Goal: Information Seeking & Learning: Learn about a topic

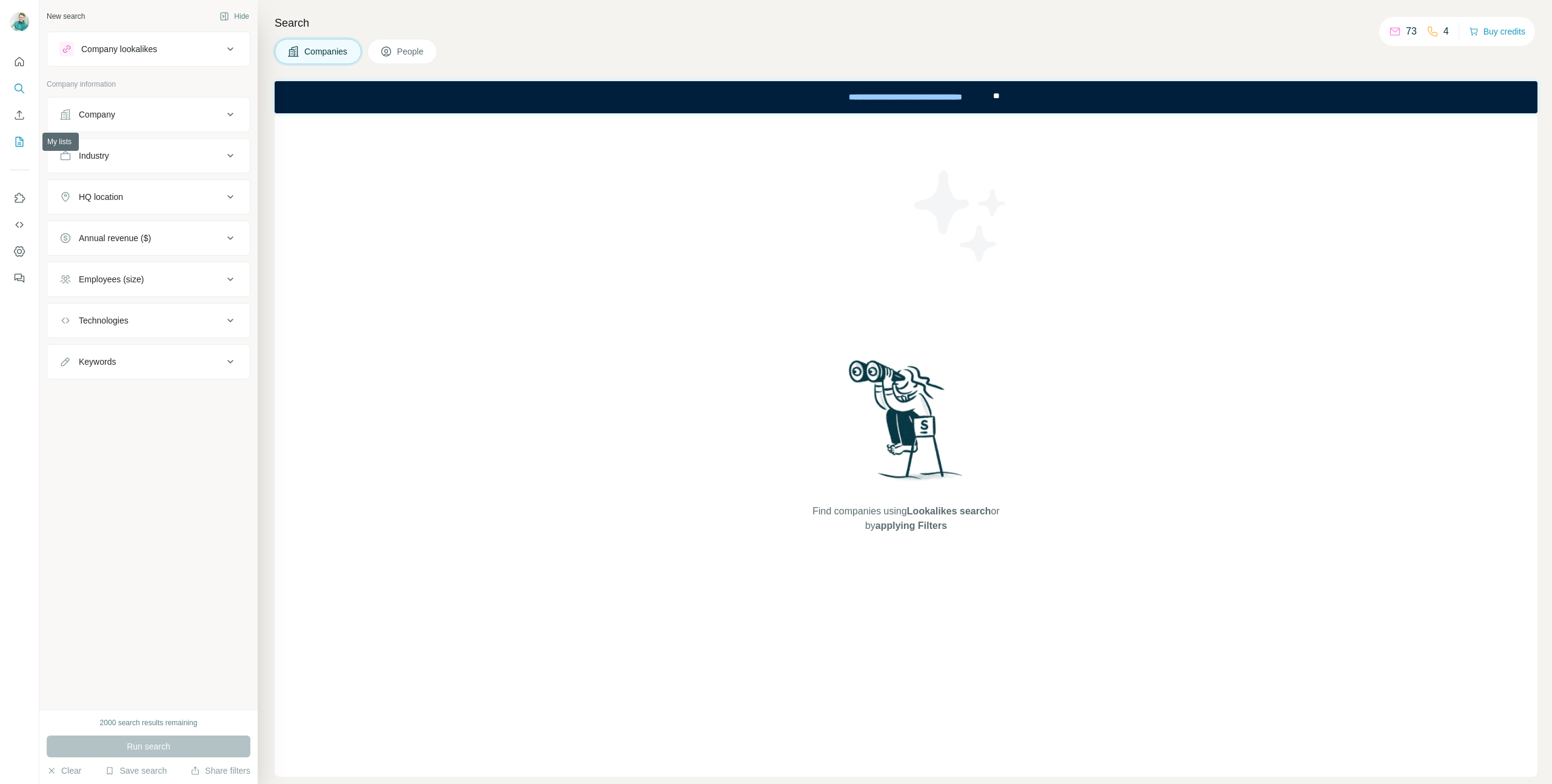
click at [23, 136] on icon "My lists" at bounding box center [19, 141] width 12 height 12
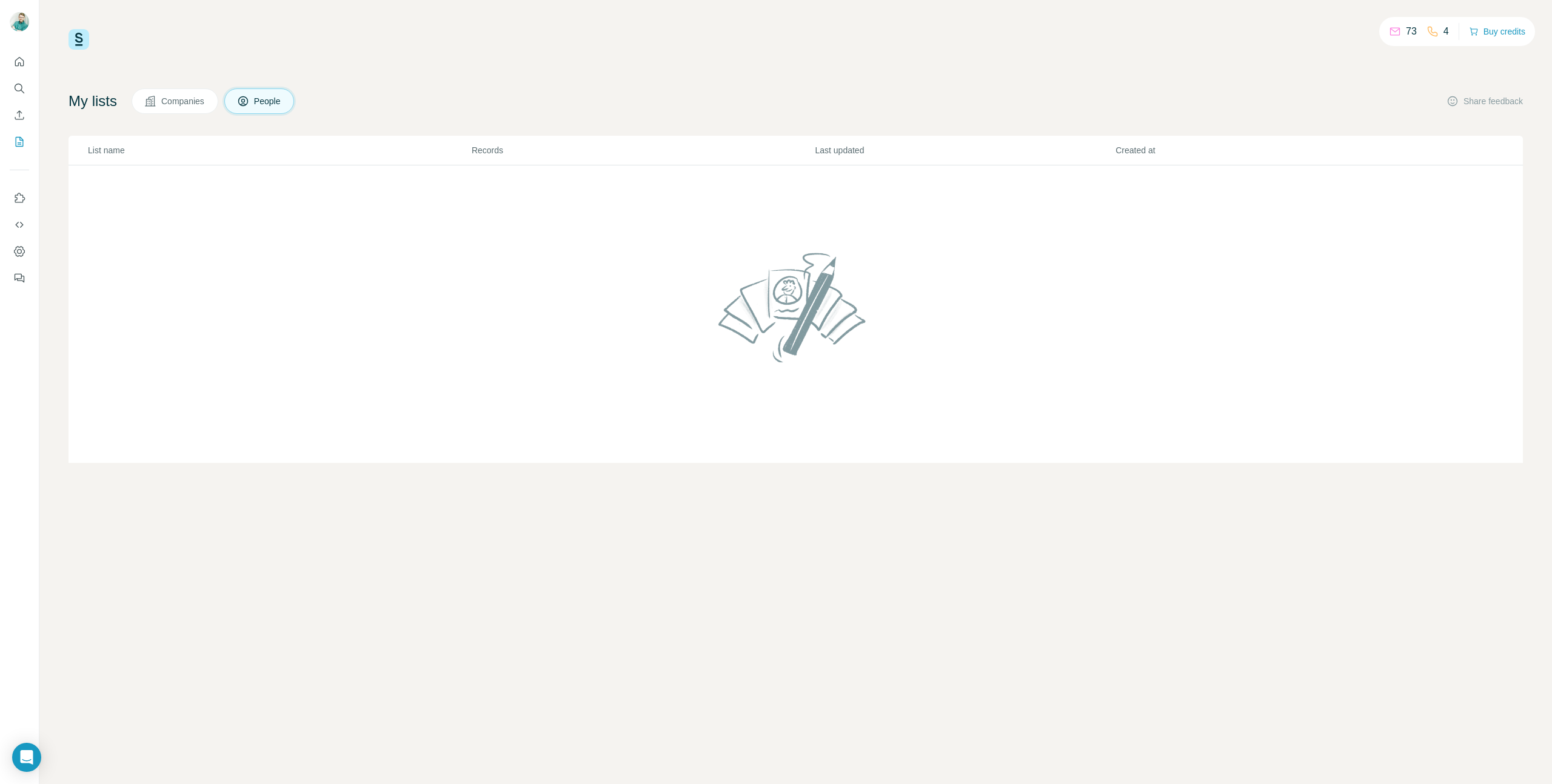
click at [184, 103] on span "Companies" at bounding box center [183, 101] width 44 height 12
click at [18, 93] on icon "Search" at bounding box center [19, 87] width 12 height 12
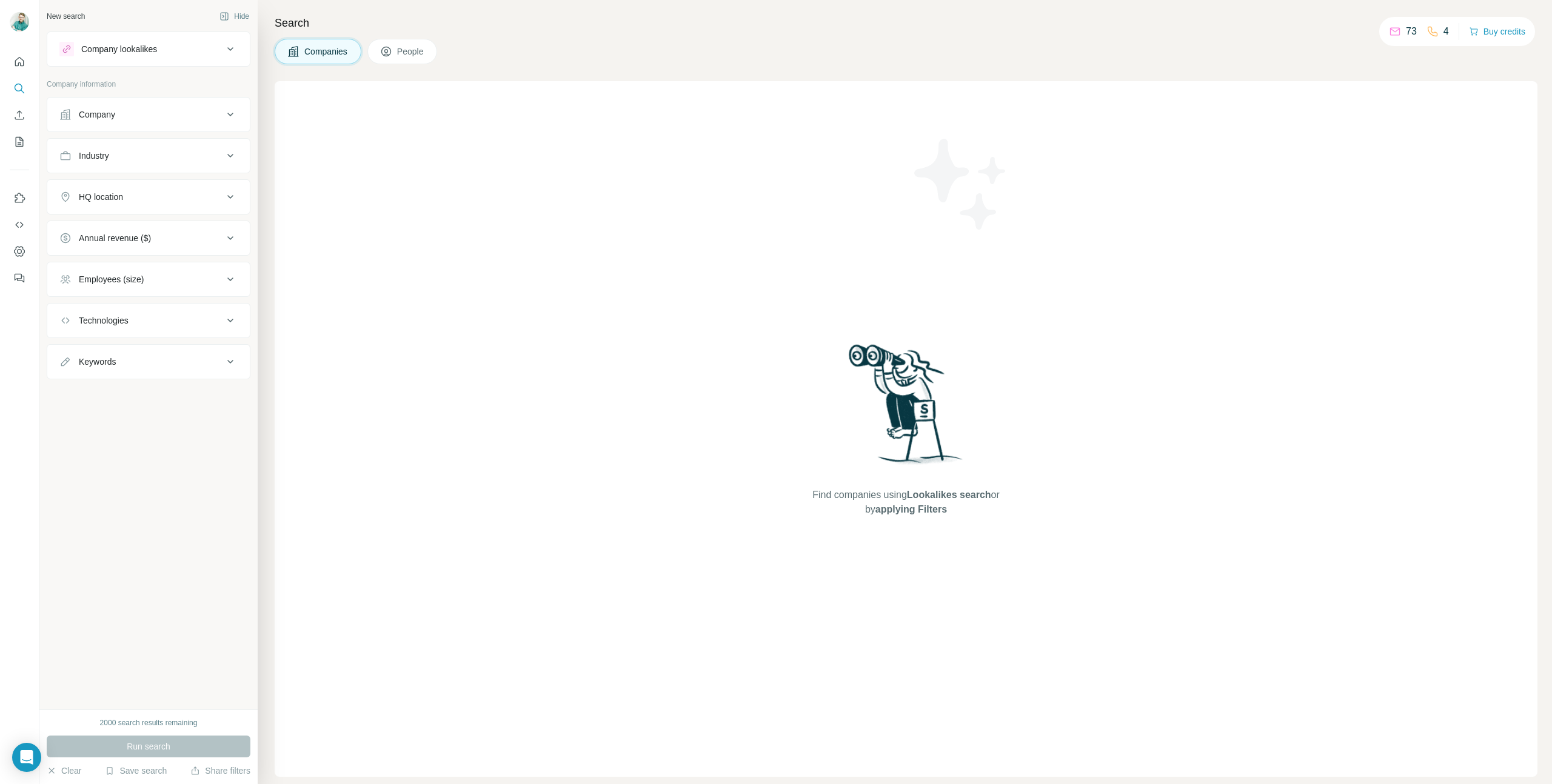
click at [113, 117] on div "Company" at bounding box center [96, 114] width 36 height 12
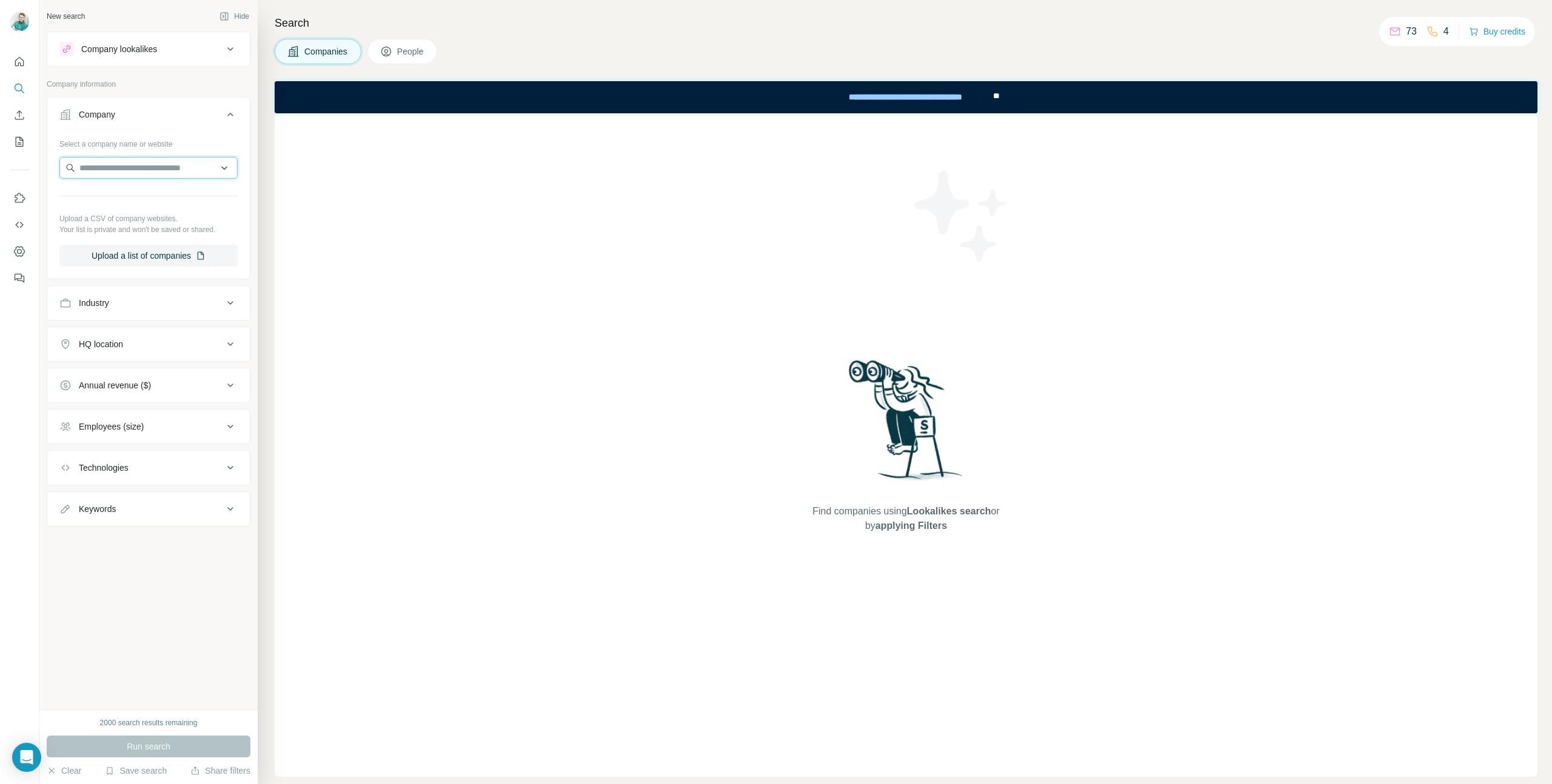
click at [153, 168] on input "text" at bounding box center [149, 168] width 178 height 22
click at [129, 167] on input "**********" at bounding box center [149, 168] width 178 height 22
type input "********"
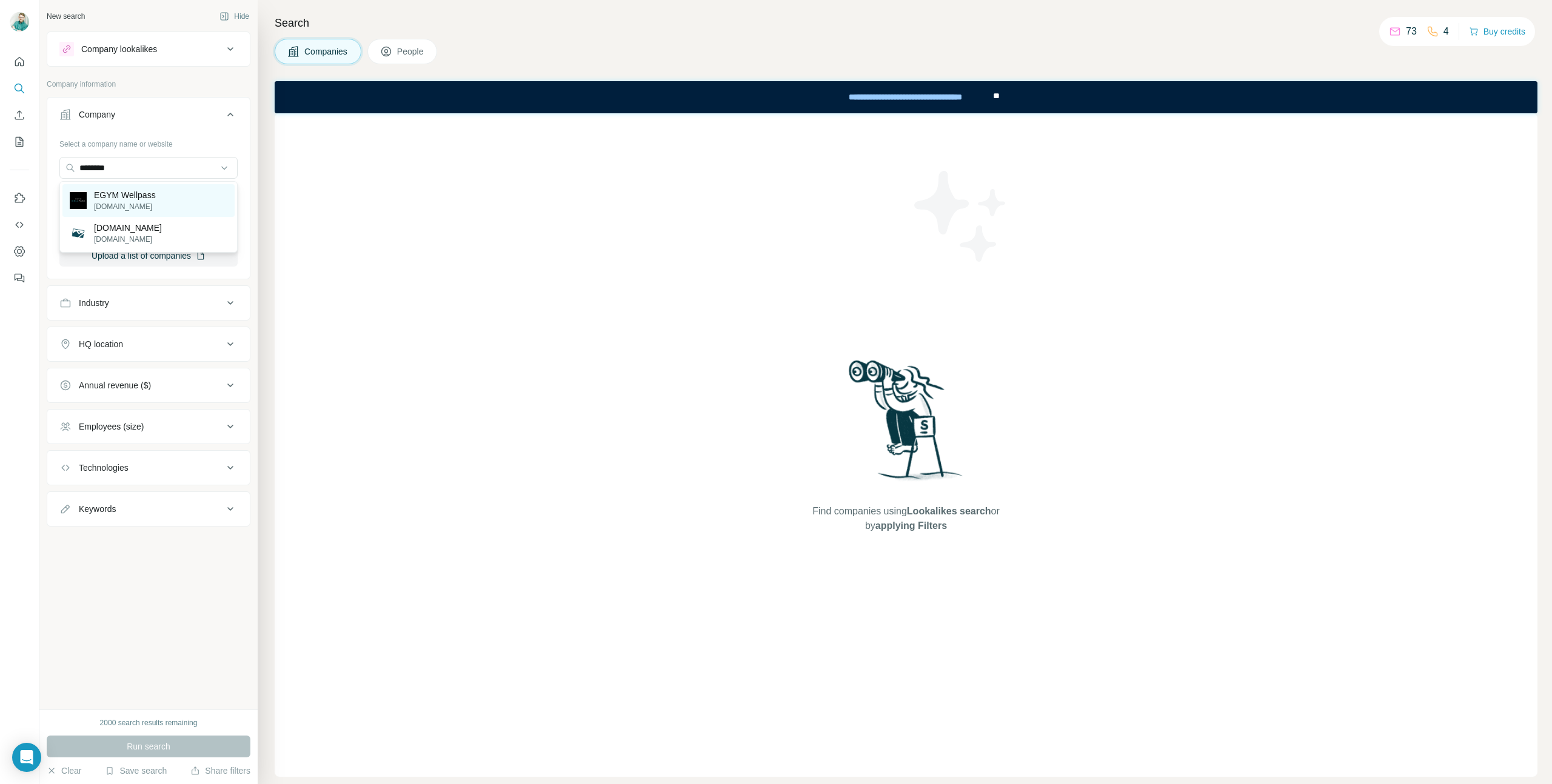
click at [150, 189] on p "EGYM Wellpass" at bounding box center [124, 195] width 62 height 12
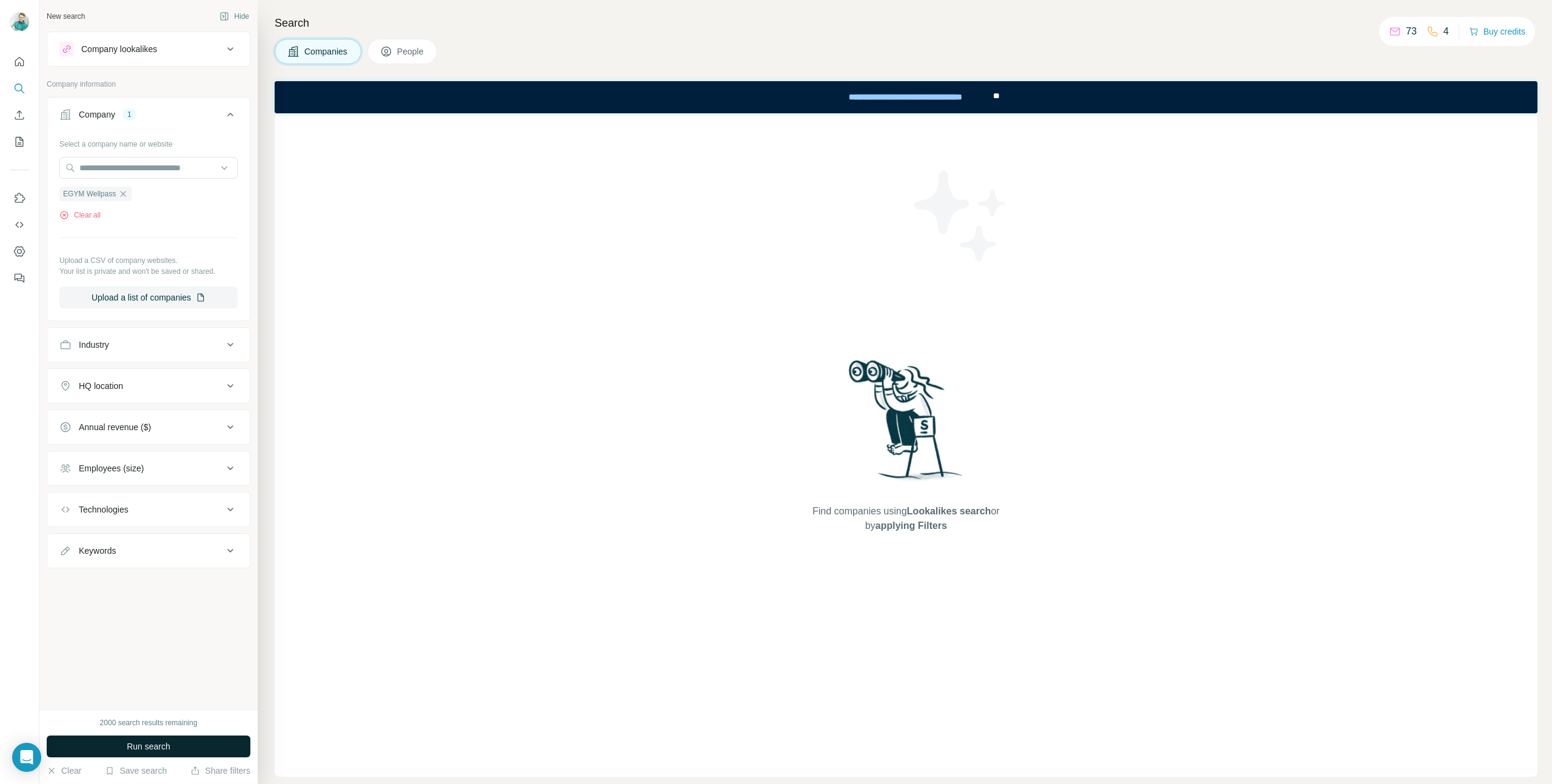
click at [156, 742] on span "Run search" at bounding box center [149, 746] width 43 height 12
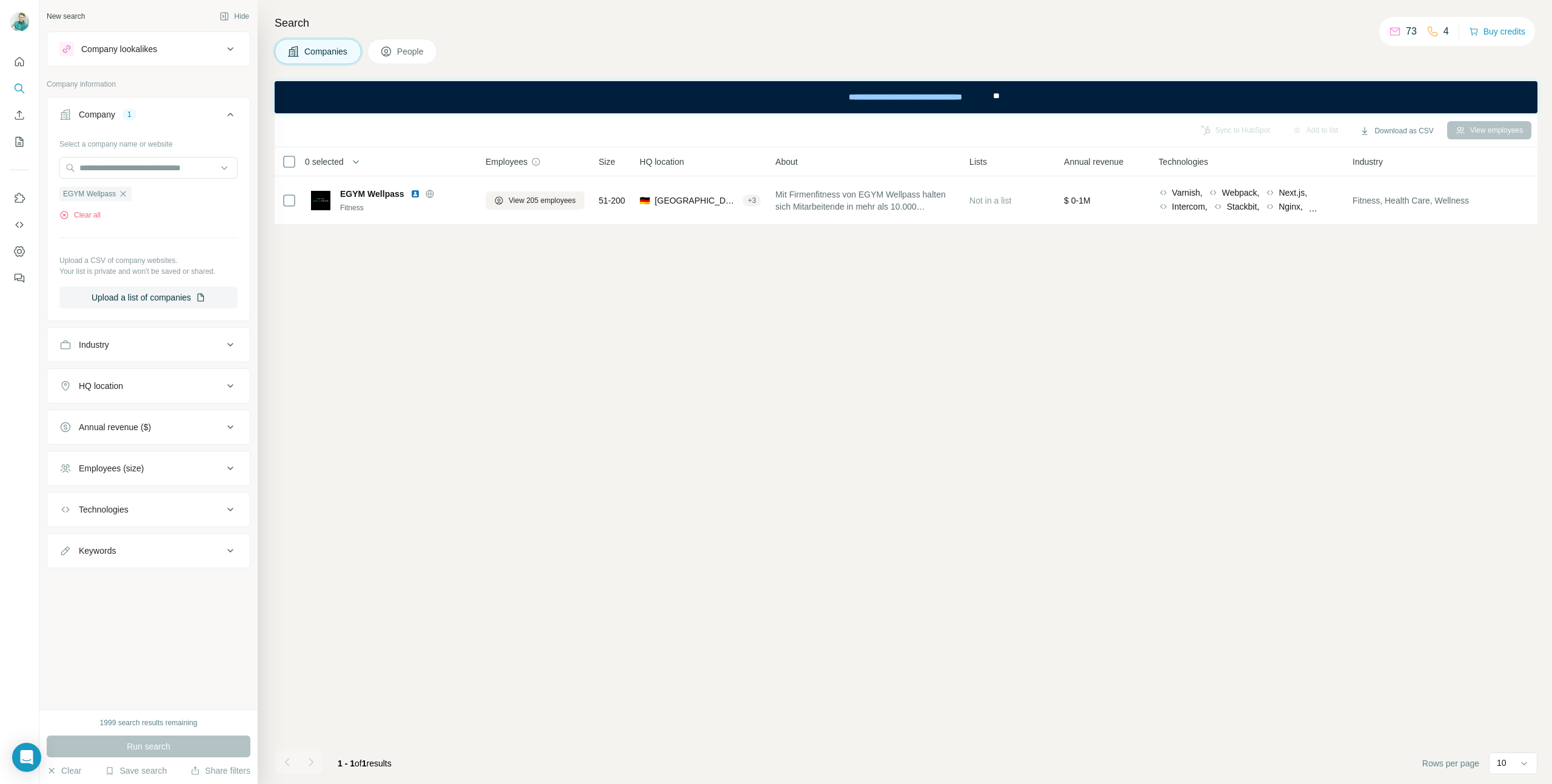
click at [157, 53] on div "Company lookalikes" at bounding box center [119, 49] width 76 height 12
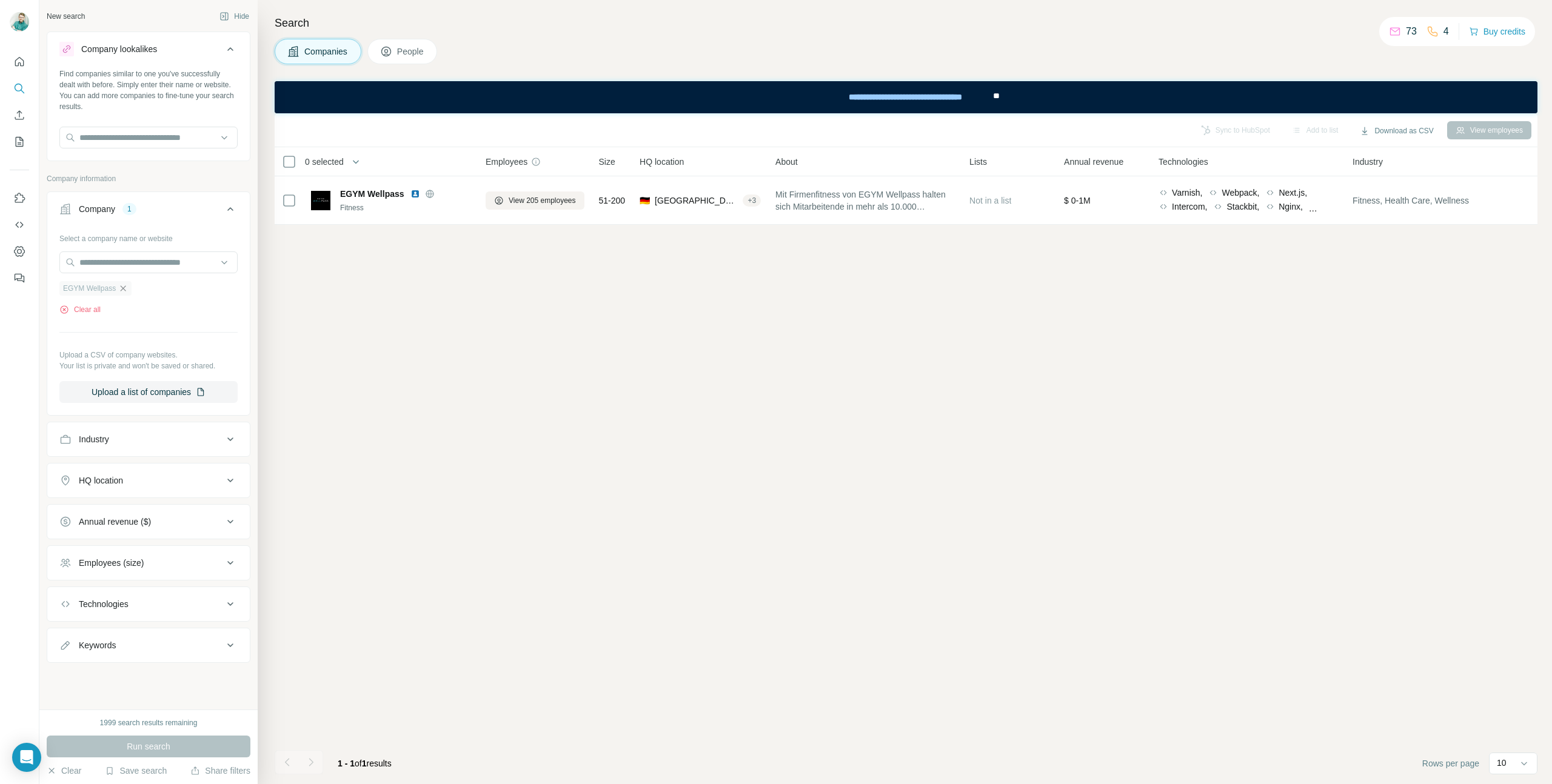
click at [124, 291] on icon "button" at bounding box center [123, 288] width 10 height 10
